Goal: Task Accomplishment & Management: Manage account settings

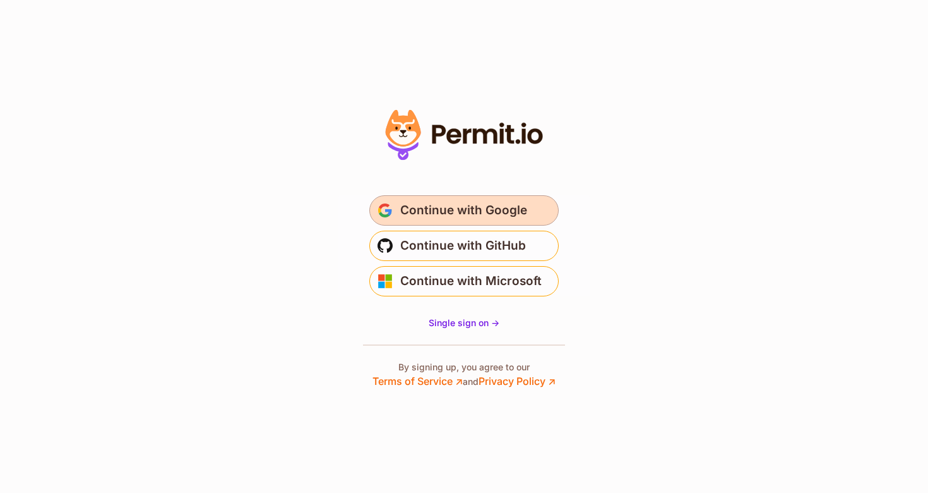
click at [513, 215] on span "Continue with Google" at bounding box center [463, 210] width 127 height 20
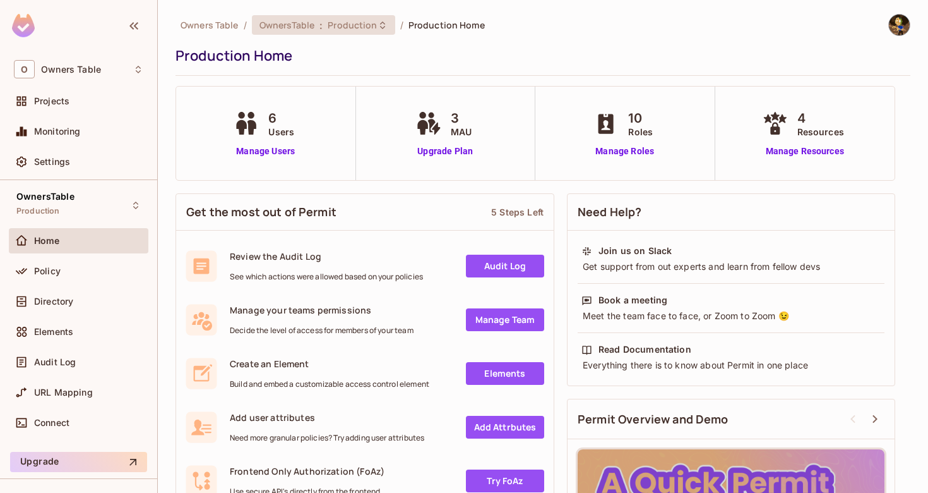
click at [381, 29] on icon at bounding box center [383, 25] width 10 height 10
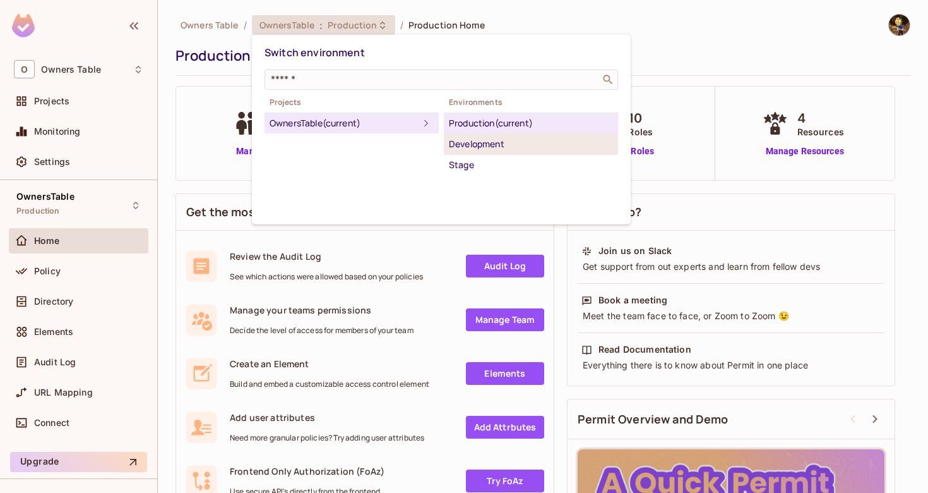
click at [477, 148] on div "Development" at bounding box center [531, 143] width 164 height 15
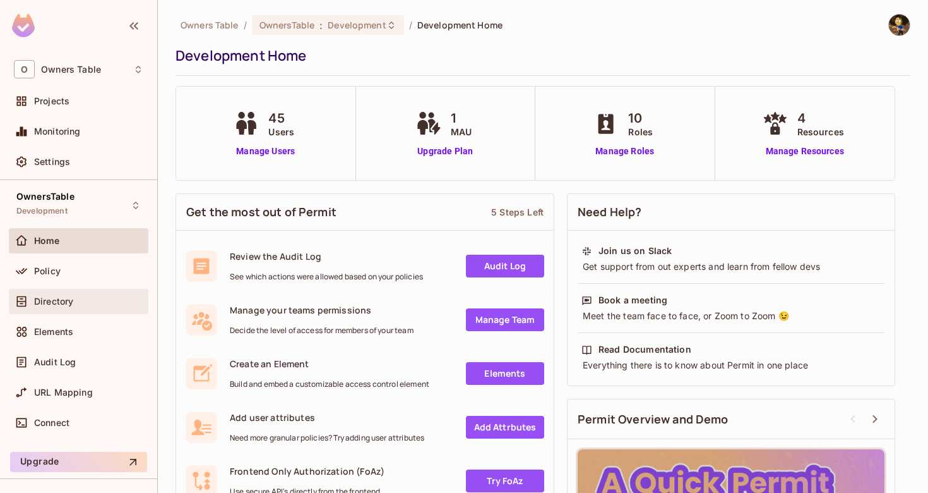
click at [66, 302] on span "Directory" at bounding box center [53, 301] width 39 height 10
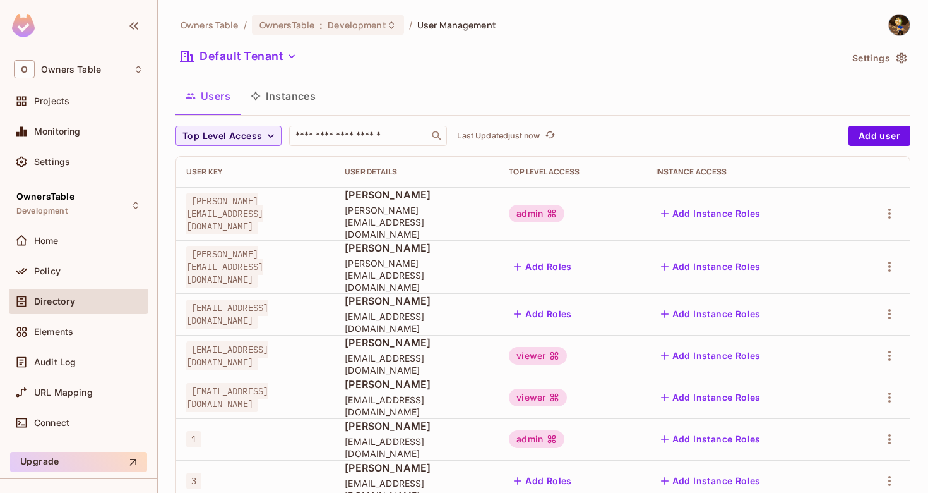
click at [296, 95] on button "Instances" at bounding box center [283, 96] width 85 height 32
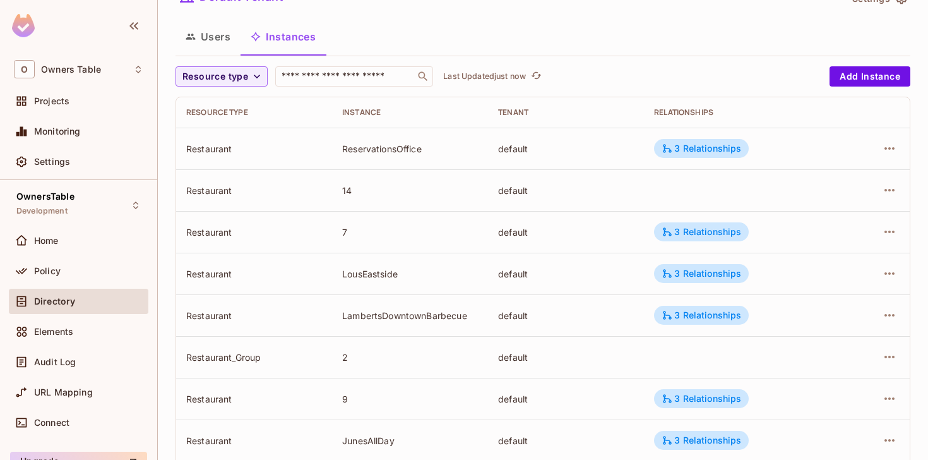
scroll to position [49, 0]
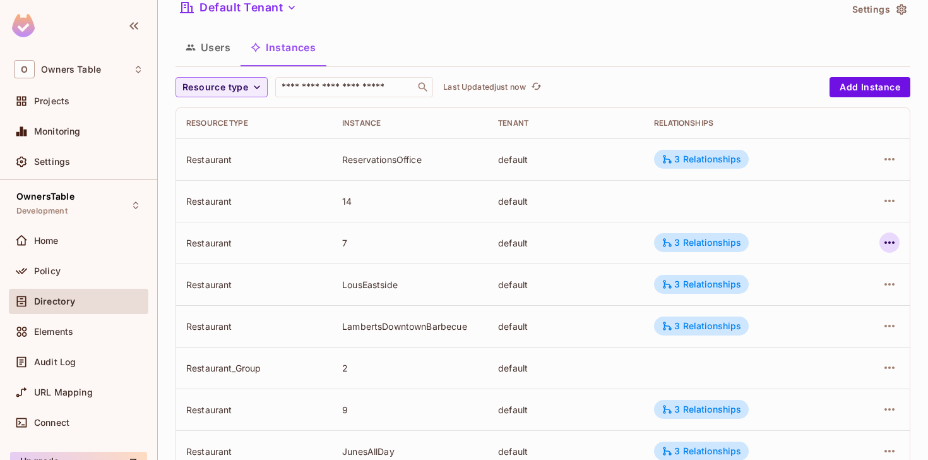
click at [892, 242] on icon "button" at bounding box center [889, 242] width 15 height 15
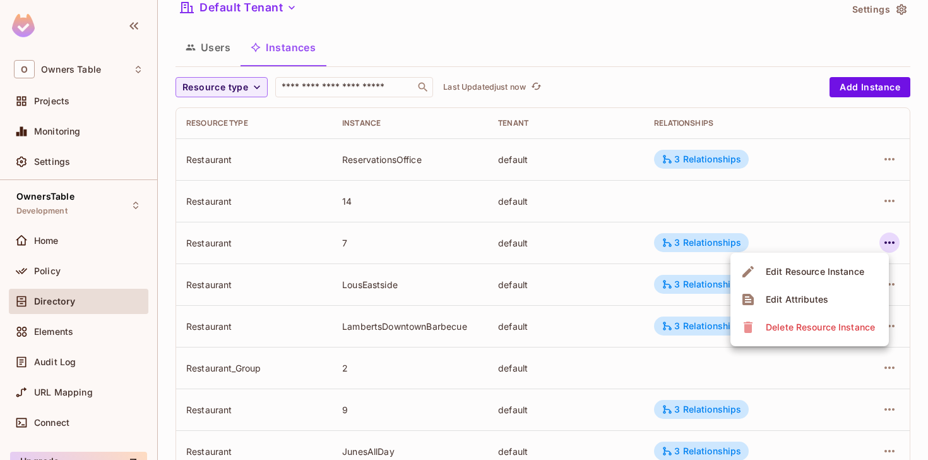
click at [807, 297] on div "Edit Attributes" at bounding box center [797, 299] width 63 height 13
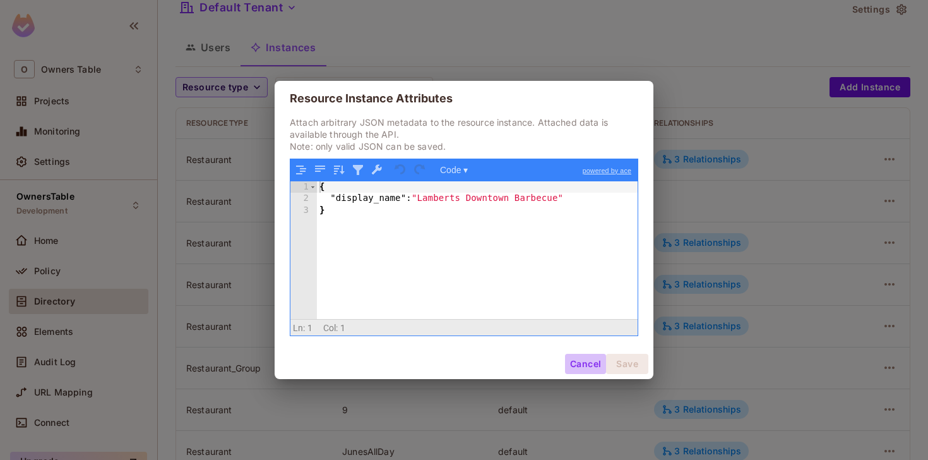
click at [587, 361] on button "Cancel" at bounding box center [585, 364] width 41 height 20
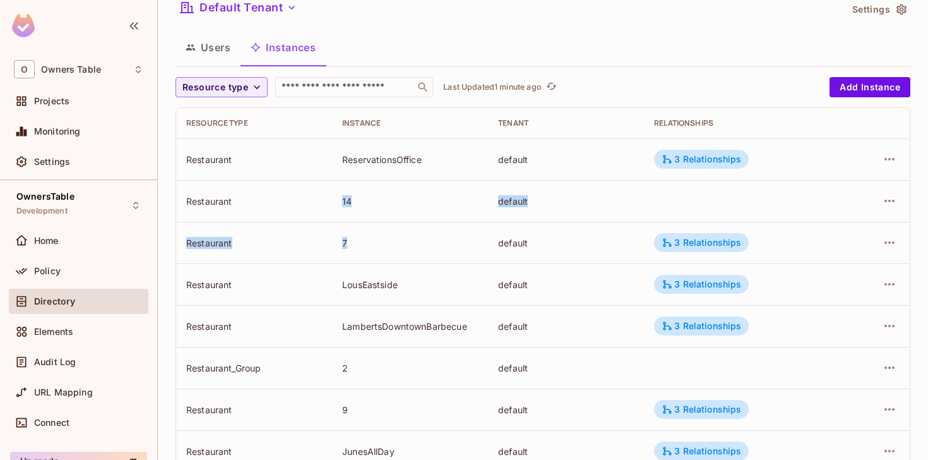
drag, startPoint x: 344, startPoint y: 201, endPoint x: 354, endPoint y: 242, distance: 42.9
click at [354, 242] on tbody "Restaurant ReservationsOffice default 3 Relationships Restaurant 14 default Res…" at bounding box center [543, 450] width 734 height 625
click at [361, 241] on div "7" at bounding box center [410, 243] width 136 height 12
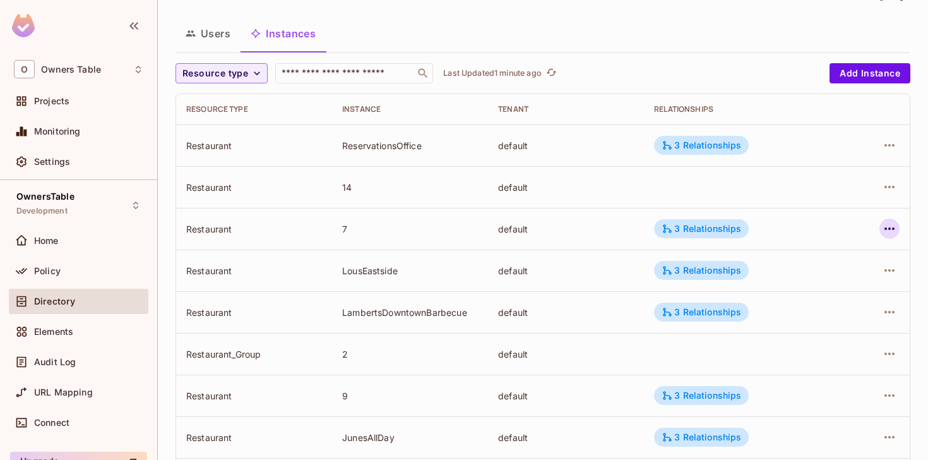
click at [892, 224] on icon "button" at bounding box center [889, 228] width 15 height 15
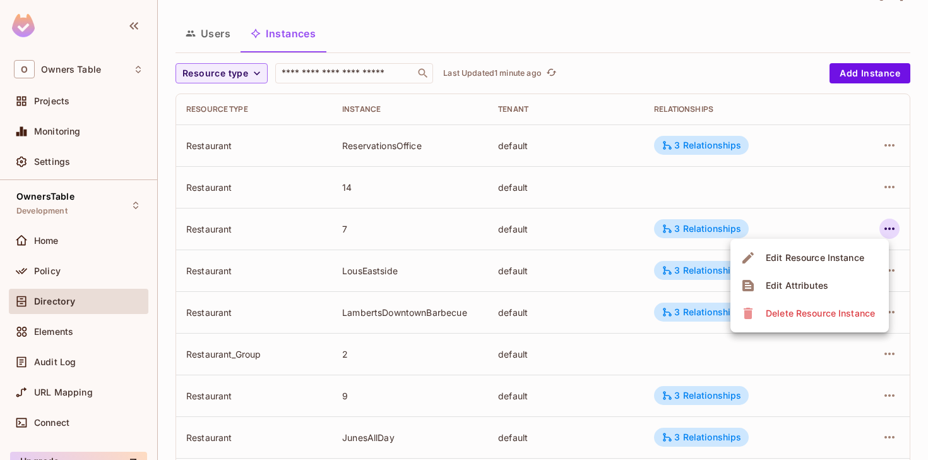
click at [810, 280] on div "Edit Attributes" at bounding box center [797, 285] width 63 height 13
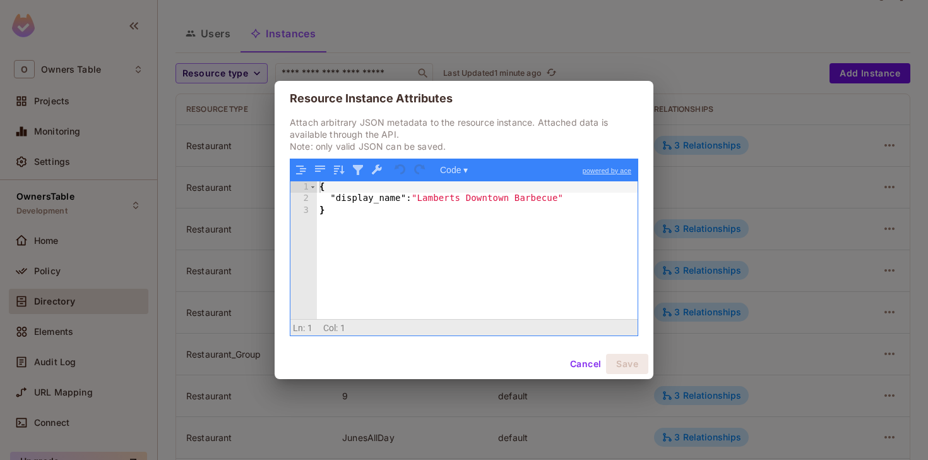
click at [587, 366] on button "Cancel" at bounding box center [585, 364] width 41 height 20
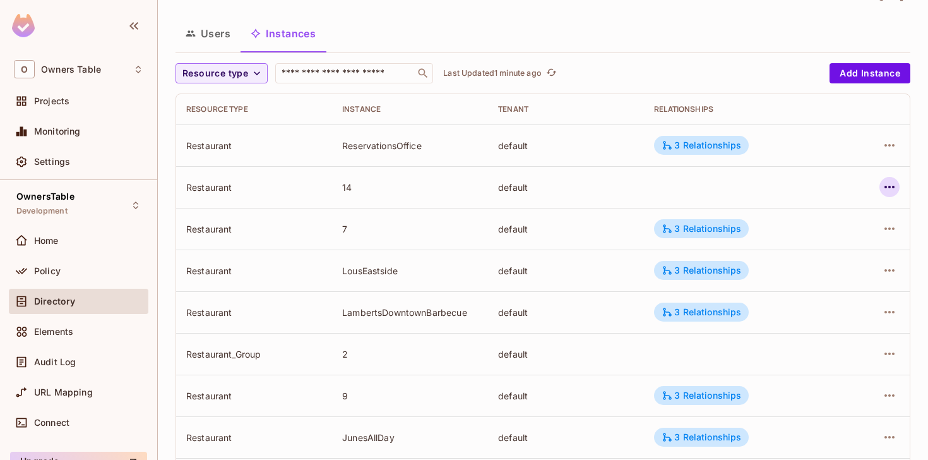
click at [892, 190] on icon "button" at bounding box center [889, 186] width 15 height 15
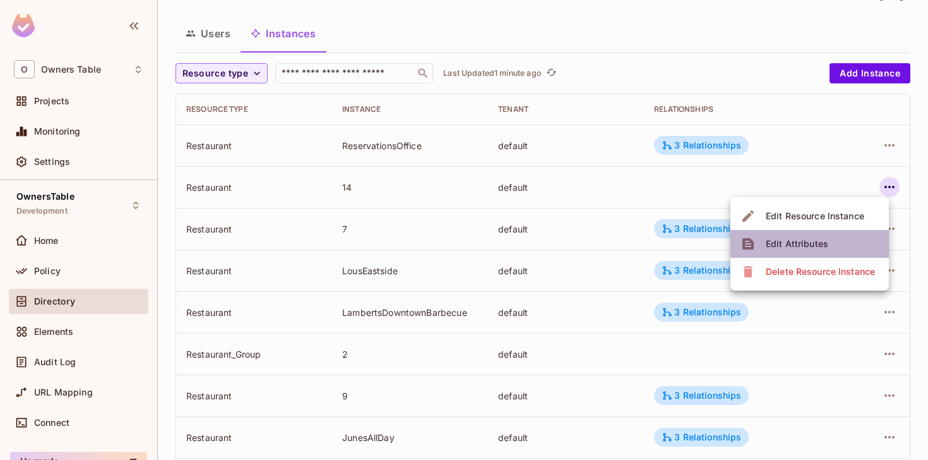
click at [827, 242] on span "Edit Attributes" at bounding box center [797, 244] width 70 height 20
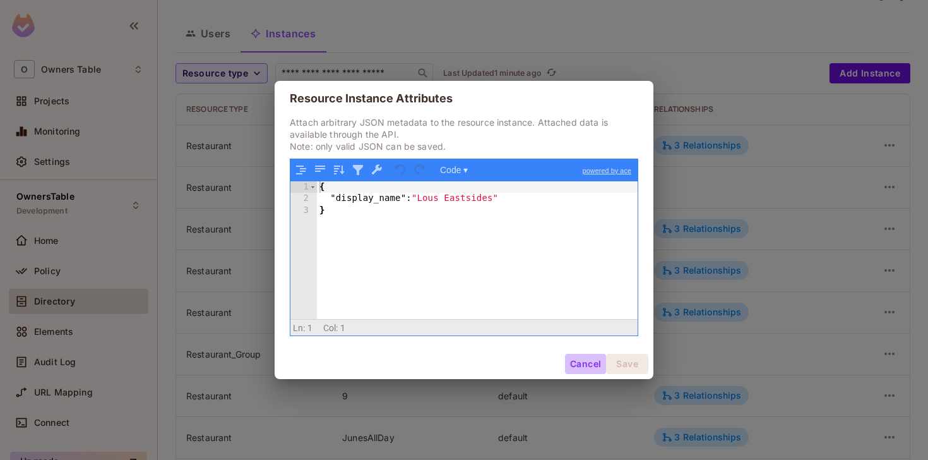
click at [582, 354] on button "Cancel" at bounding box center [585, 364] width 41 height 20
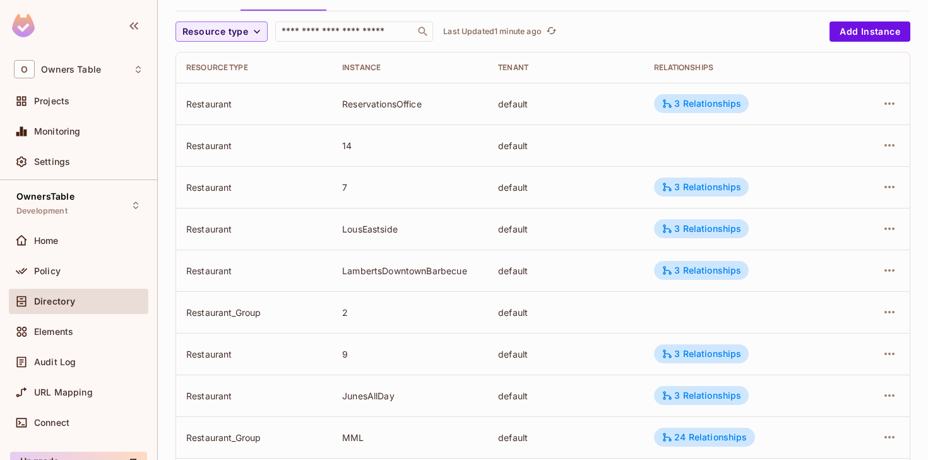
scroll to position [144, 0]
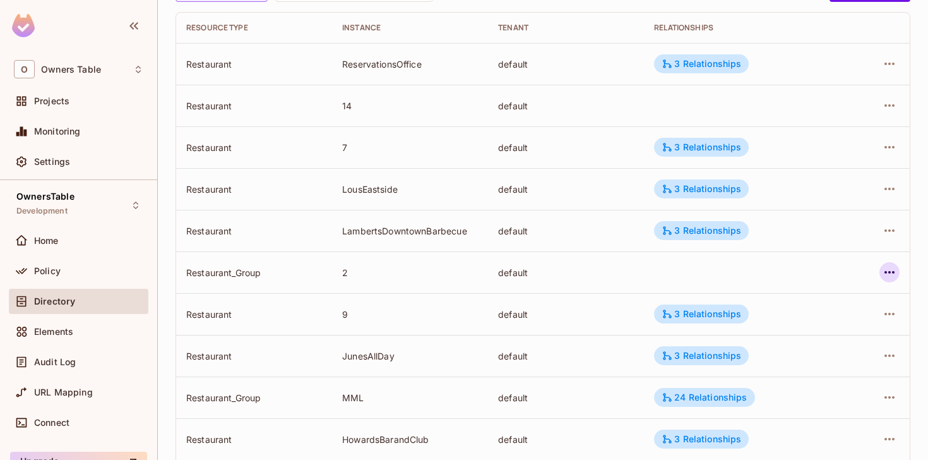
click at [883, 272] on icon "button" at bounding box center [889, 272] width 15 height 15
click at [801, 328] on div "Edit Attributes" at bounding box center [797, 329] width 63 height 13
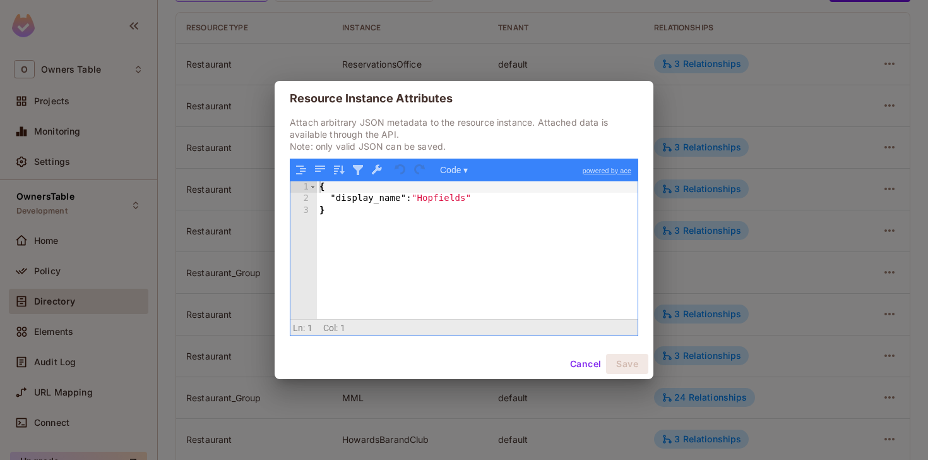
click at [585, 359] on button "Cancel" at bounding box center [585, 364] width 41 height 20
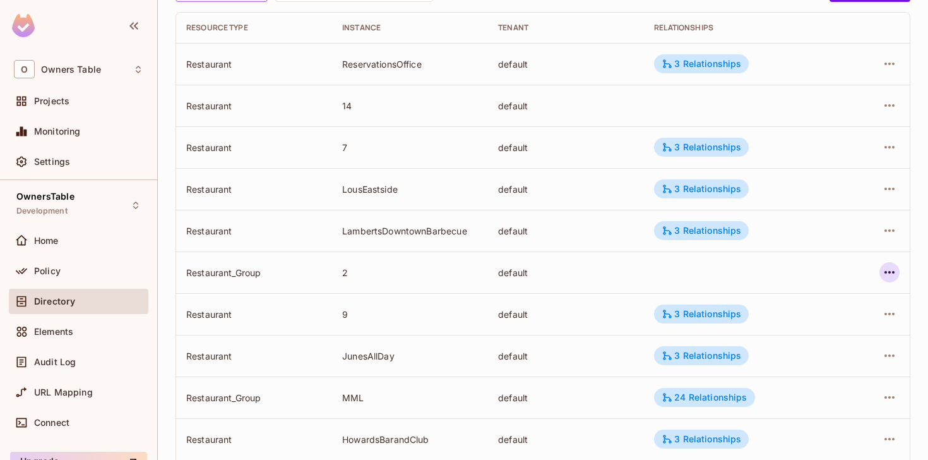
click at [892, 273] on icon "button" at bounding box center [890, 272] width 10 height 3
click at [795, 331] on div "Edit Attributes" at bounding box center [797, 329] width 63 height 13
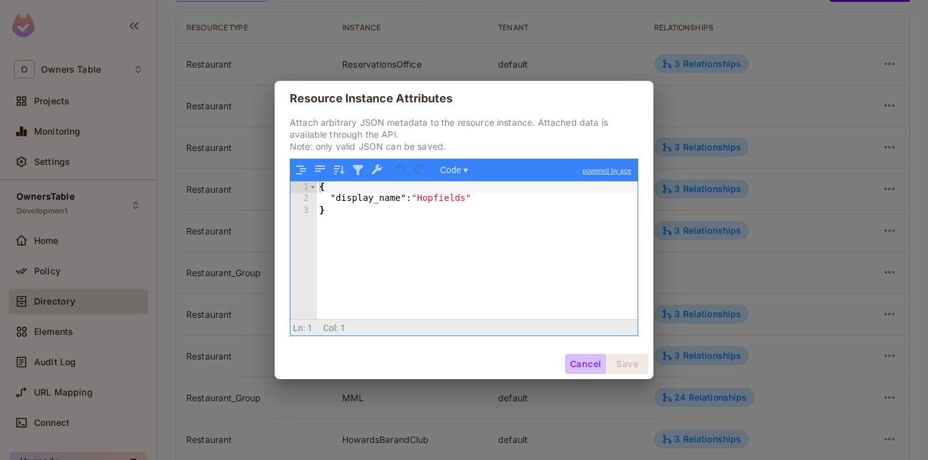
click at [576, 358] on button "Cancel" at bounding box center [585, 364] width 41 height 20
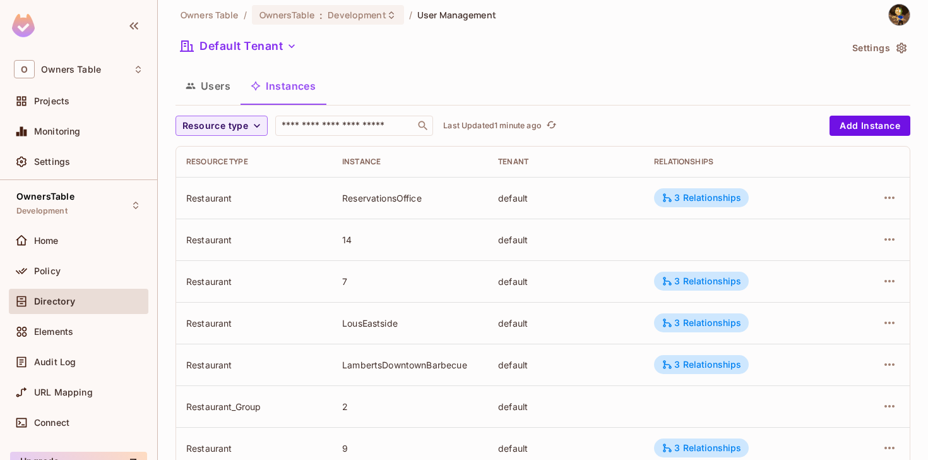
scroll to position [0, 0]
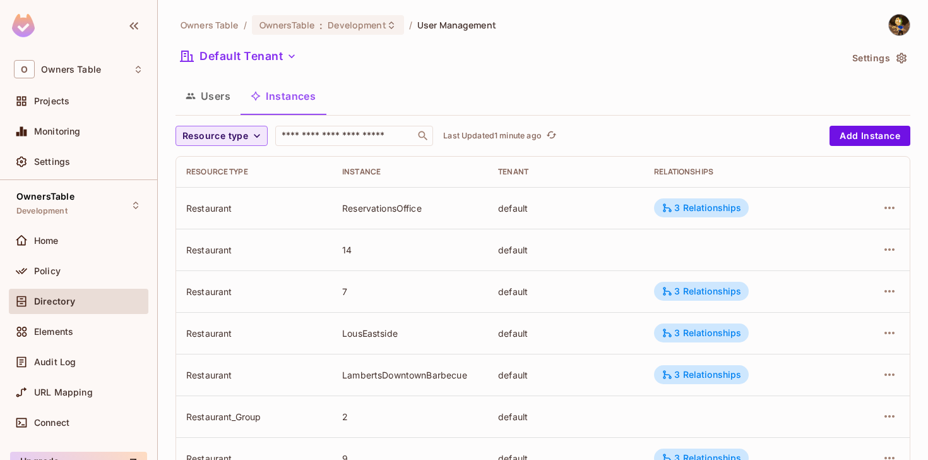
click at [255, 143] on button "Resource type" at bounding box center [222, 136] width 92 height 20
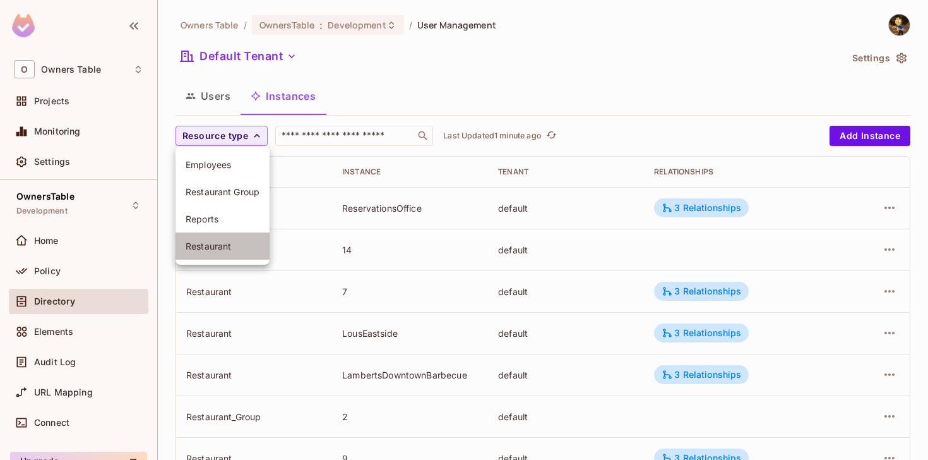
click at [231, 241] on span "Restaurant" at bounding box center [223, 246] width 74 height 12
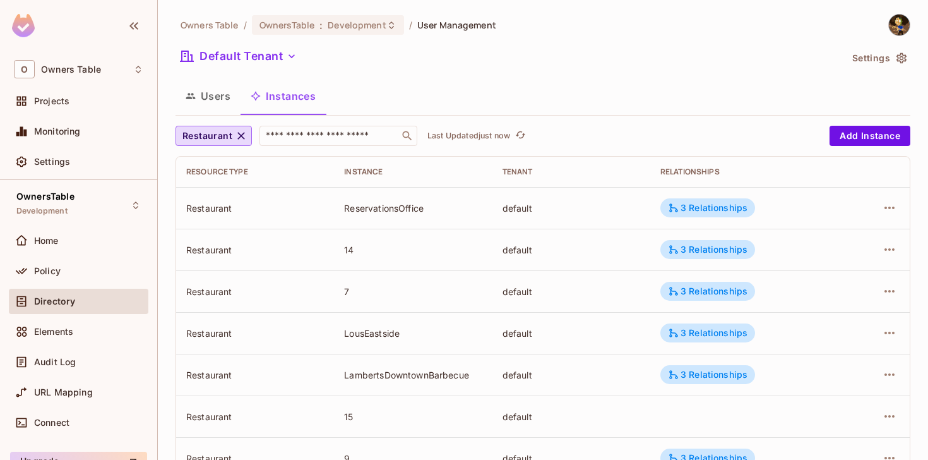
click at [376, 175] on div "Instance" at bounding box center [413, 172] width 138 height 10
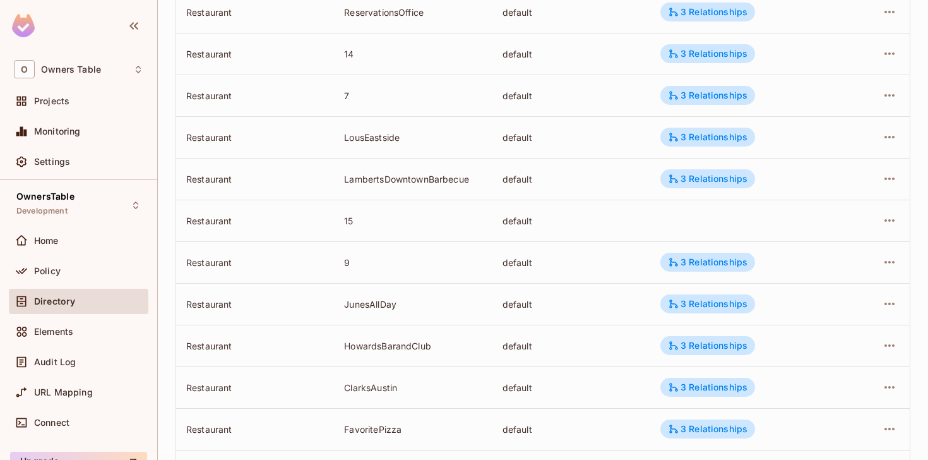
scroll to position [422, 0]
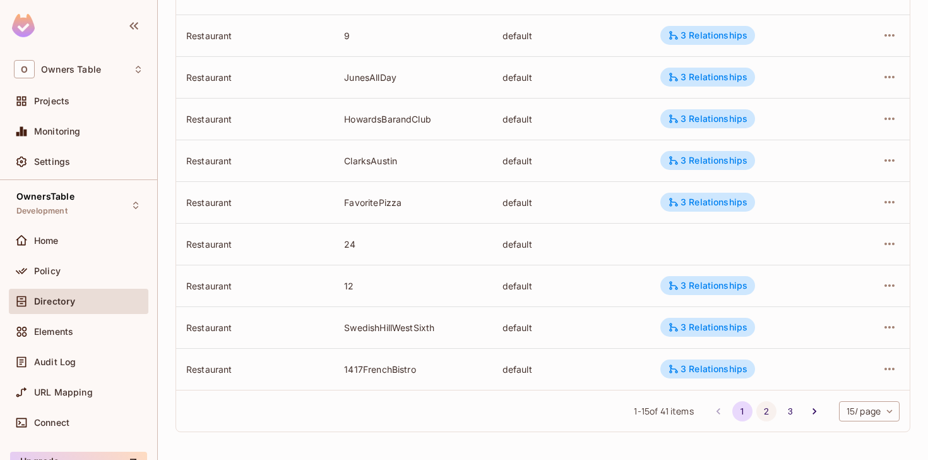
click at [762, 410] on button "2" at bounding box center [767, 411] width 20 height 20
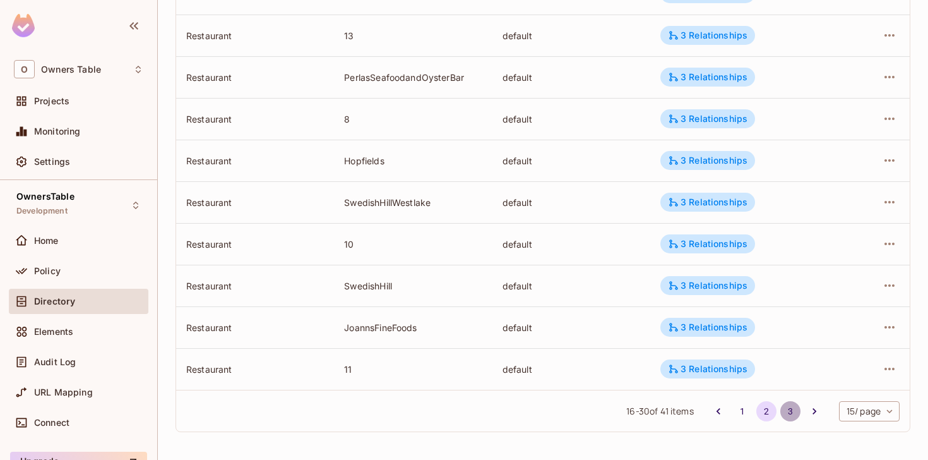
click at [787, 408] on button "3" at bounding box center [791, 411] width 20 height 20
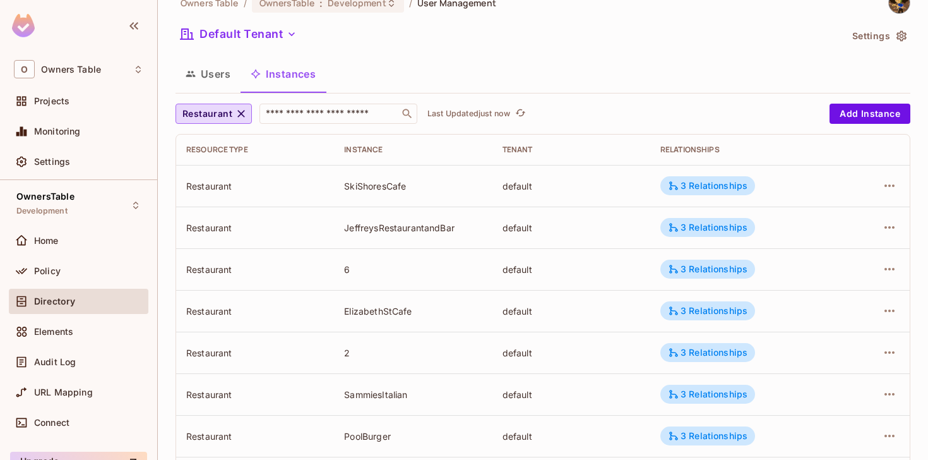
scroll to position [24, 0]
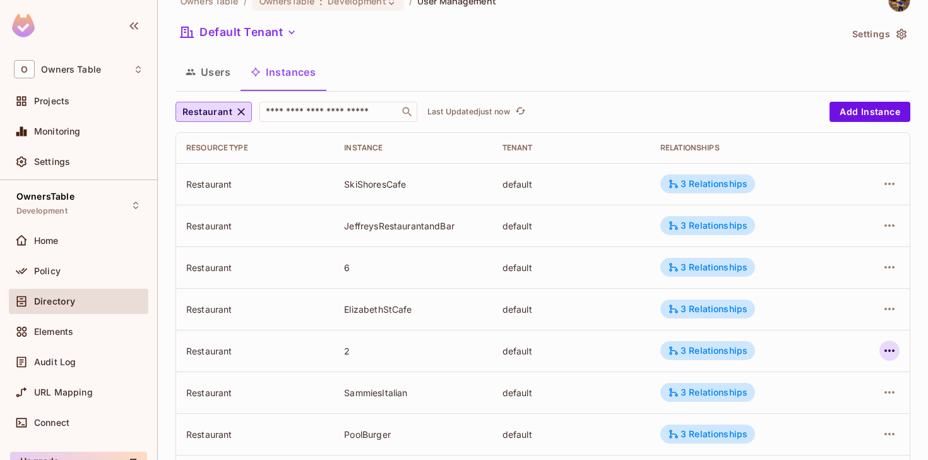
click at [891, 353] on icon "button" at bounding box center [889, 350] width 15 height 15
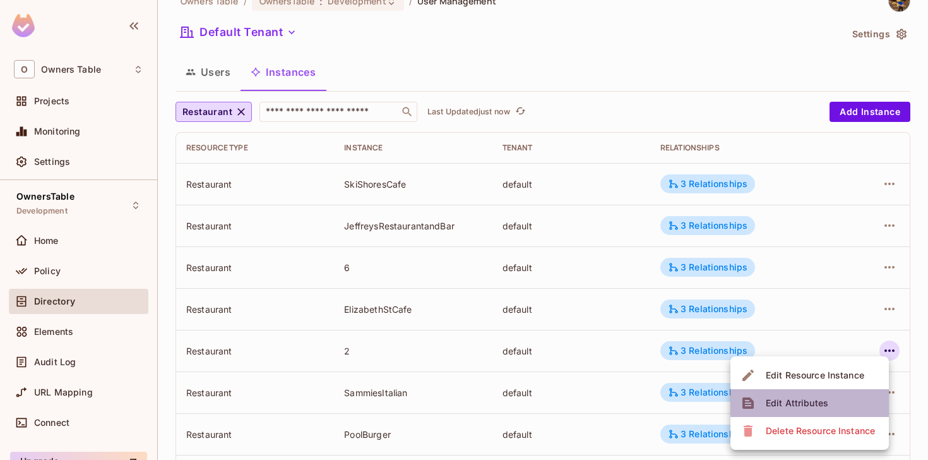
click at [809, 403] on div "Edit Attributes" at bounding box center [797, 403] width 63 height 13
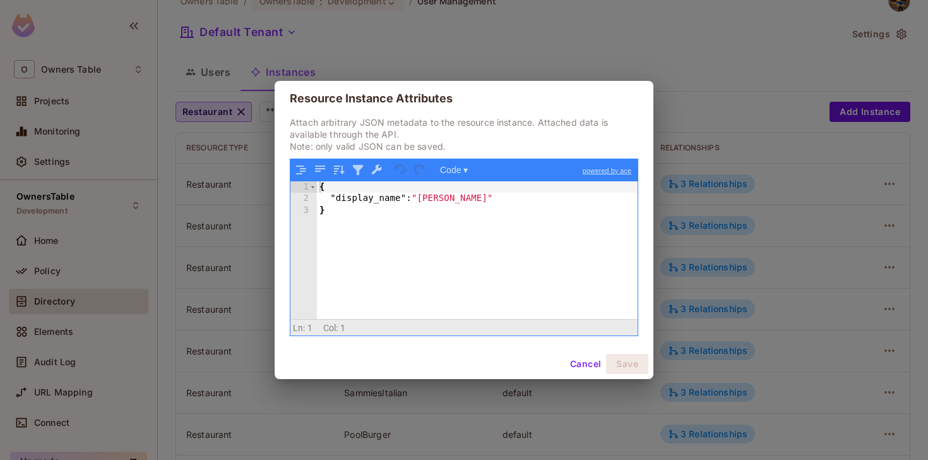
click at [591, 363] on button "Cancel" at bounding box center [585, 364] width 41 height 20
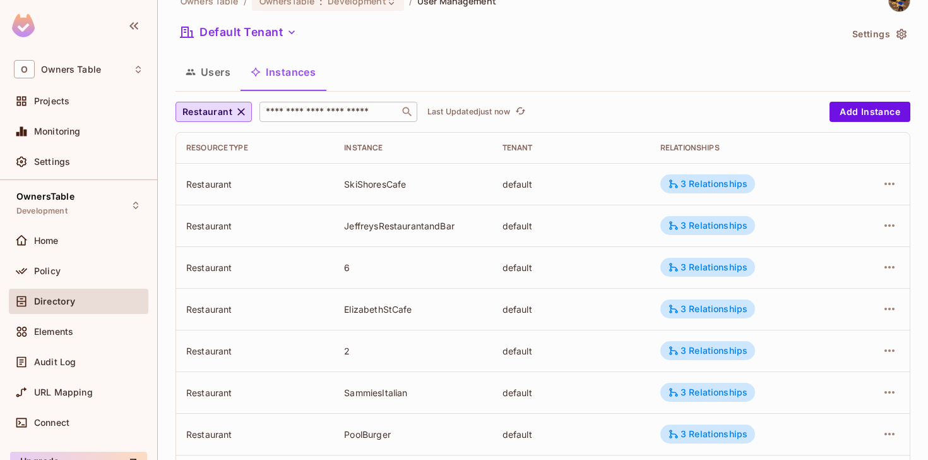
scroll to position [0, 0]
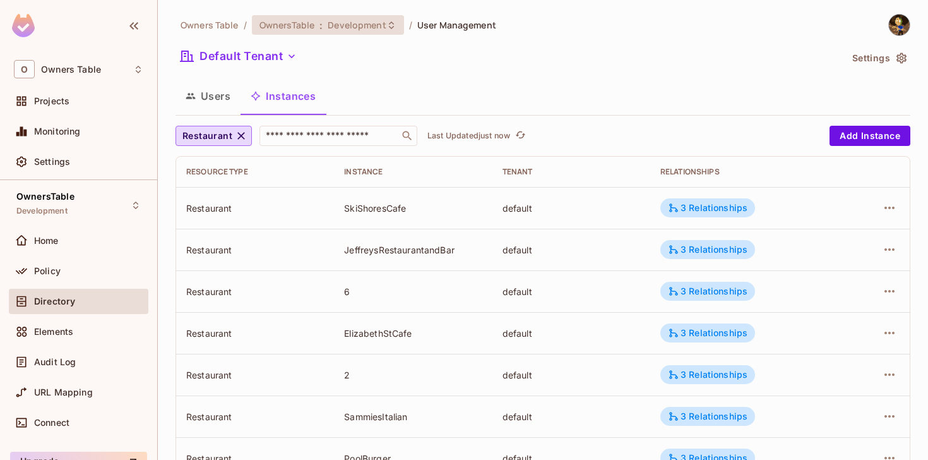
click at [383, 30] on span "Development" at bounding box center [357, 25] width 58 height 12
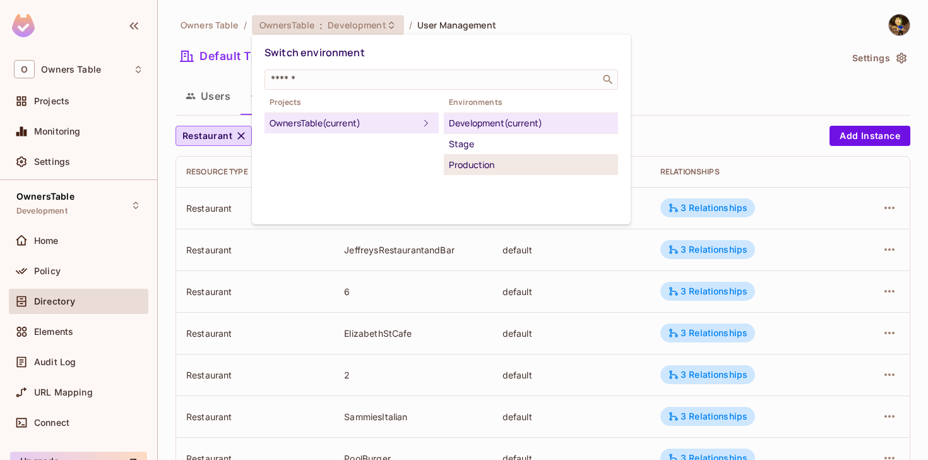
click at [475, 163] on div "Production" at bounding box center [531, 164] width 164 height 15
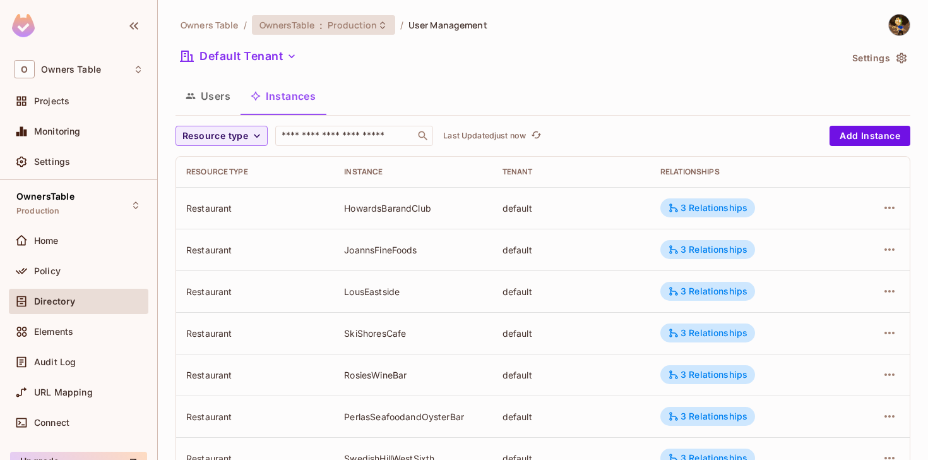
click at [378, 26] on icon at bounding box center [383, 25] width 10 height 10
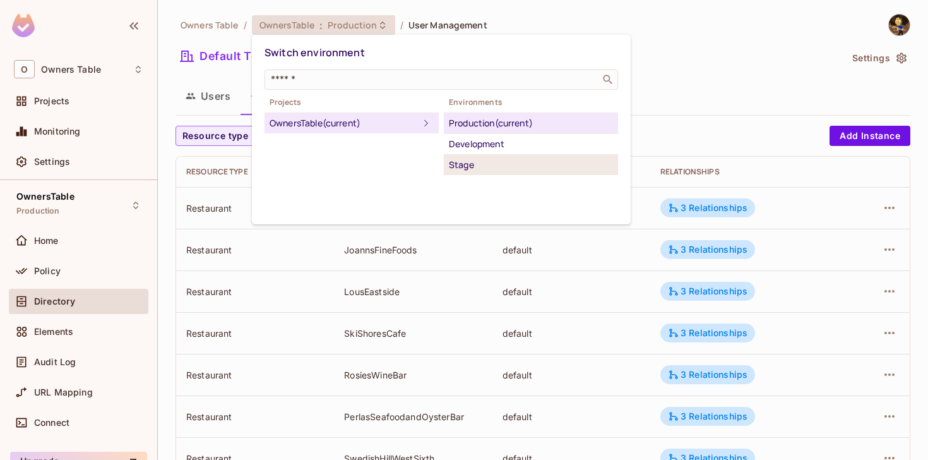
click at [480, 160] on div "Stage" at bounding box center [531, 164] width 164 height 15
